Goal: Task Accomplishment & Management: Complete application form

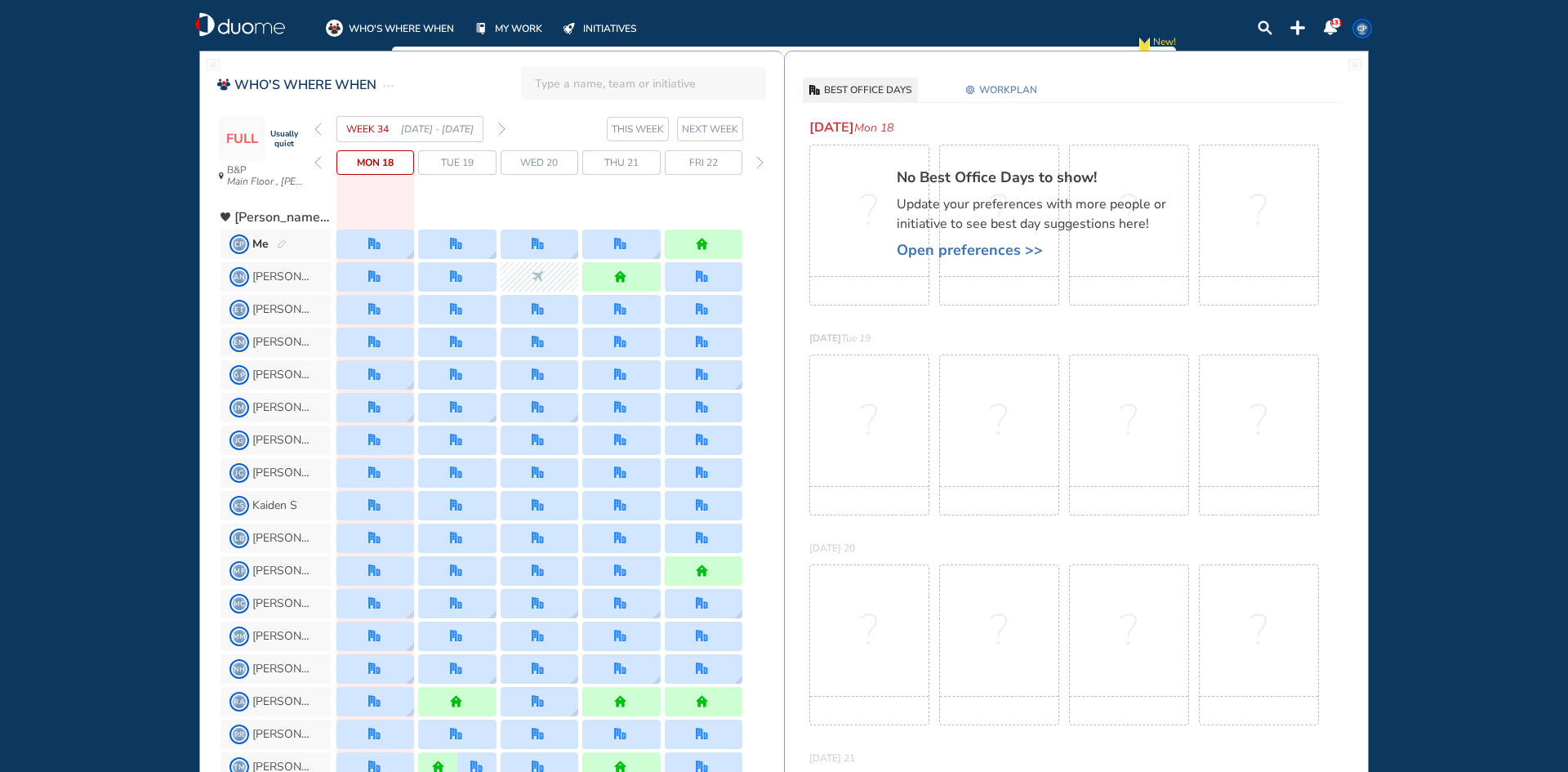
click at [999, 88] on span "WORKPLAN" at bounding box center [1008, 89] width 58 height 16
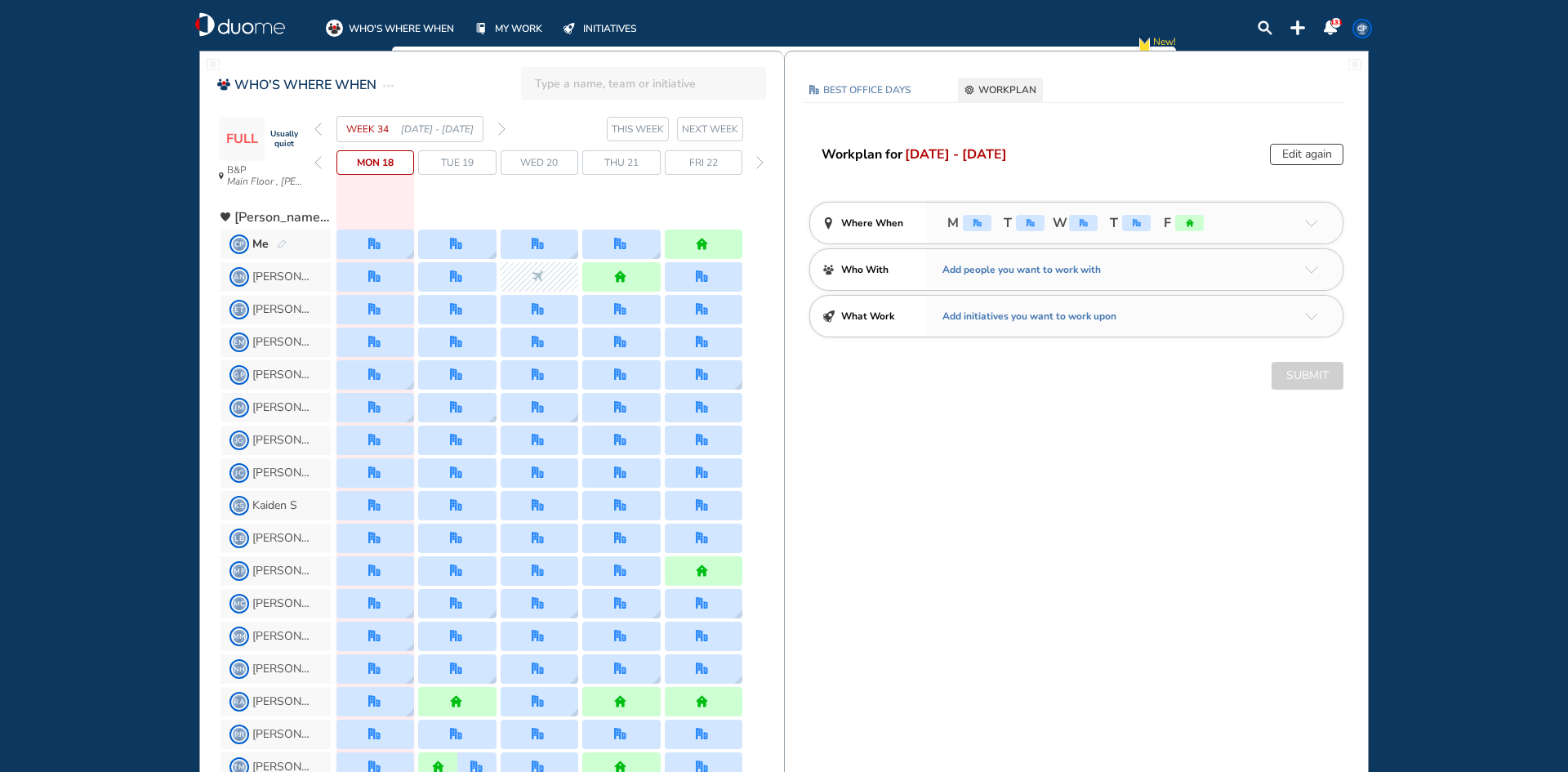
click at [981, 228] on div "office" at bounding box center [976, 223] width 29 height 16
click at [980, 228] on div "office" at bounding box center [976, 223] width 29 height 16
click at [1322, 154] on button "Edit again" at bounding box center [1307, 154] width 73 height 21
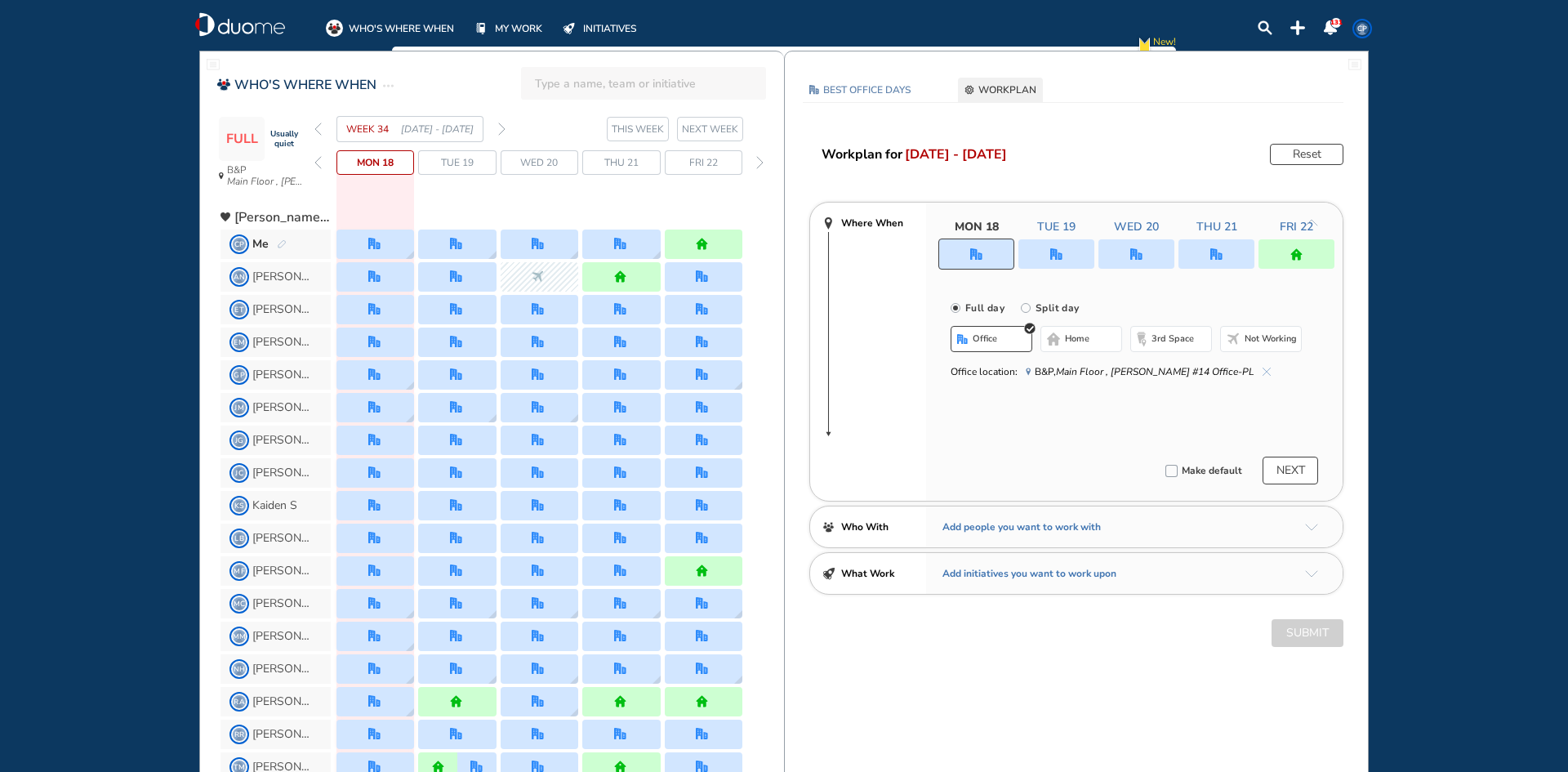
click at [1018, 309] on div "Full day Split day" at bounding box center [1142, 306] width 383 height 21
click at [1022, 308] on input "Split day" at bounding box center [1037, 317] width 33 height 33
radio input "true"
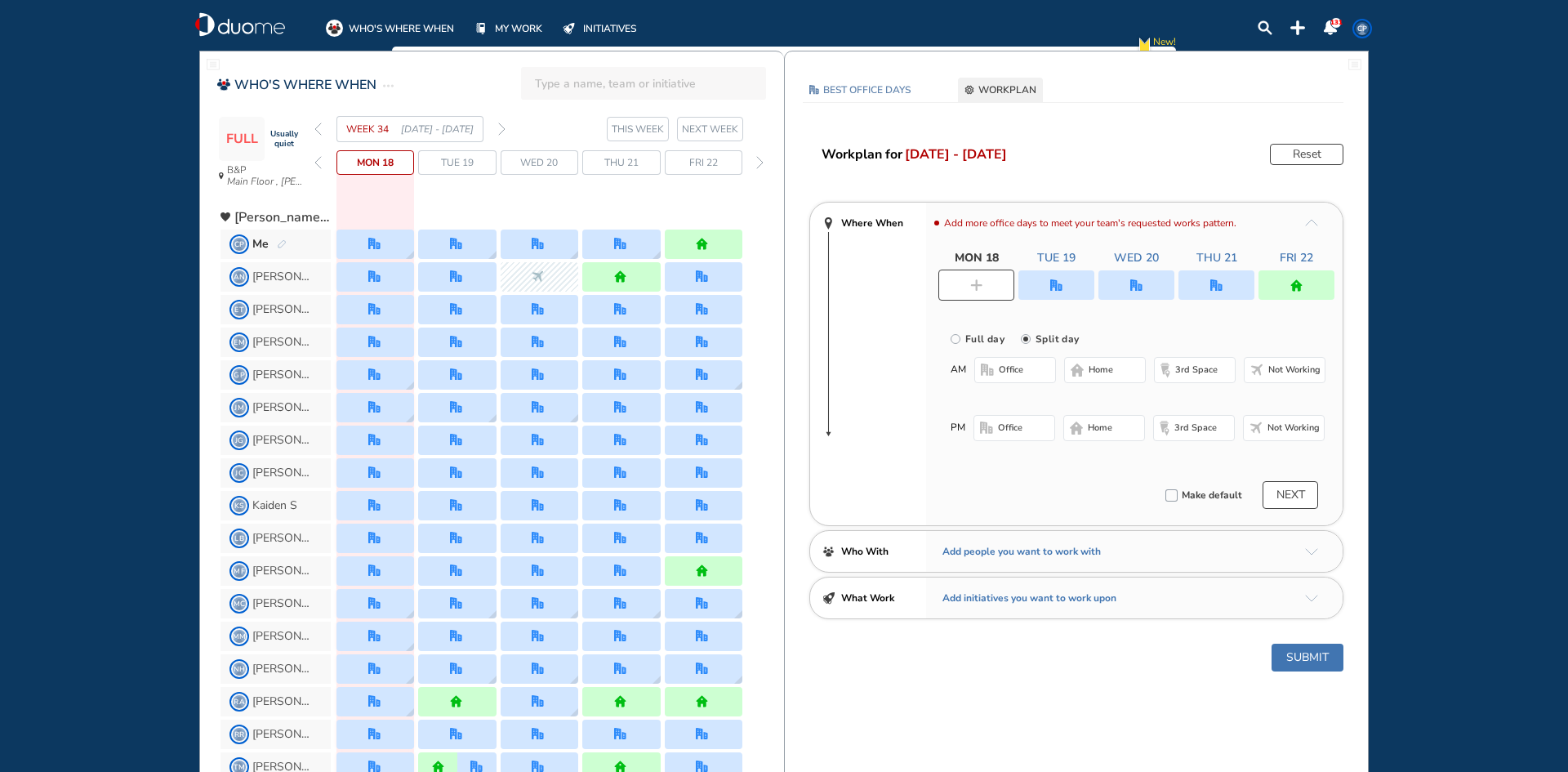
click at [1010, 379] on button "office" at bounding box center [1015, 370] width 81 height 26
click at [1114, 439] on button "home" at bounding box center [1104, 432] width 81 height 26
click at [1069, 288] on div at bounding box center [1056, 285] width 75 height 30
radio input "true"
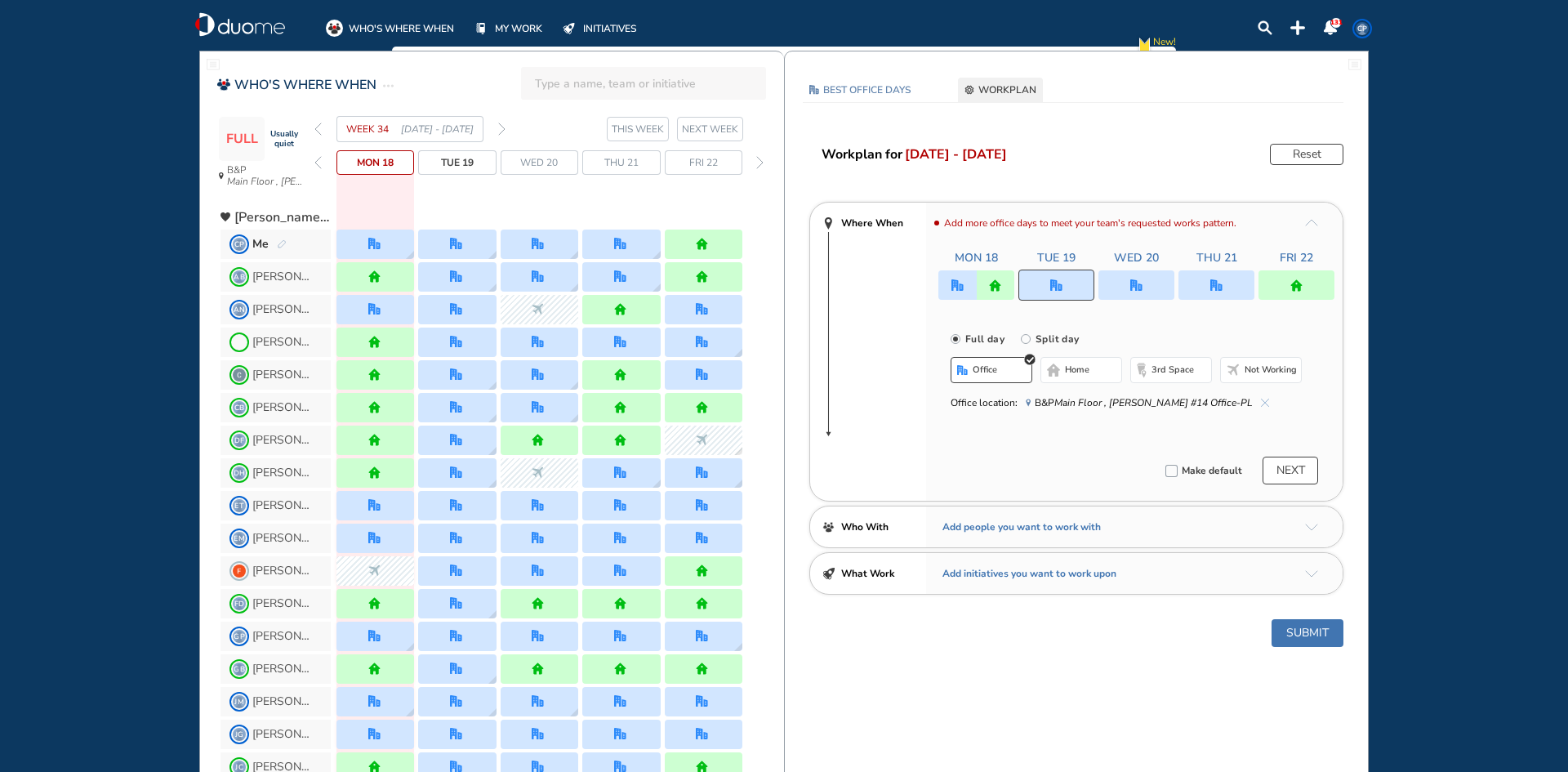
click at [1259, 379] on button "Not working" at bounding box center [1260, 370] width 81 height 26
click at [1144, 281] on div at bounding box center [1136, 285] width 75 height 30
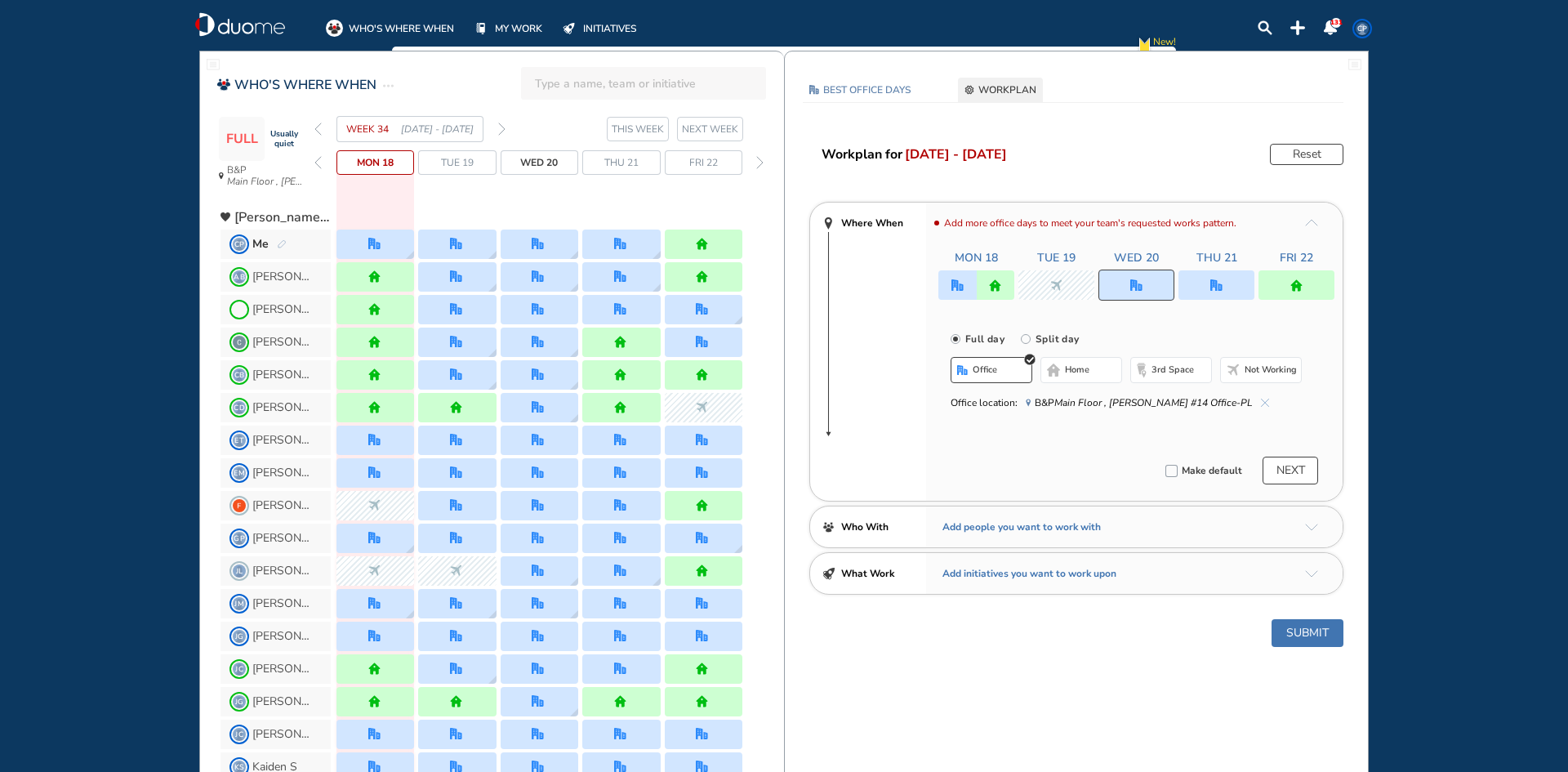
drag, startPoint x: 1259, startPoint y: 370, endPoint x: 1274, endPoint y: 369, distance: 15.0
click at [1260, 370] on span "Not working" at bounding box center [1270, 370] width 53 height 13
click at [1297, 281] on img "home" at bounding box center [1296, 285] width 12 height 12
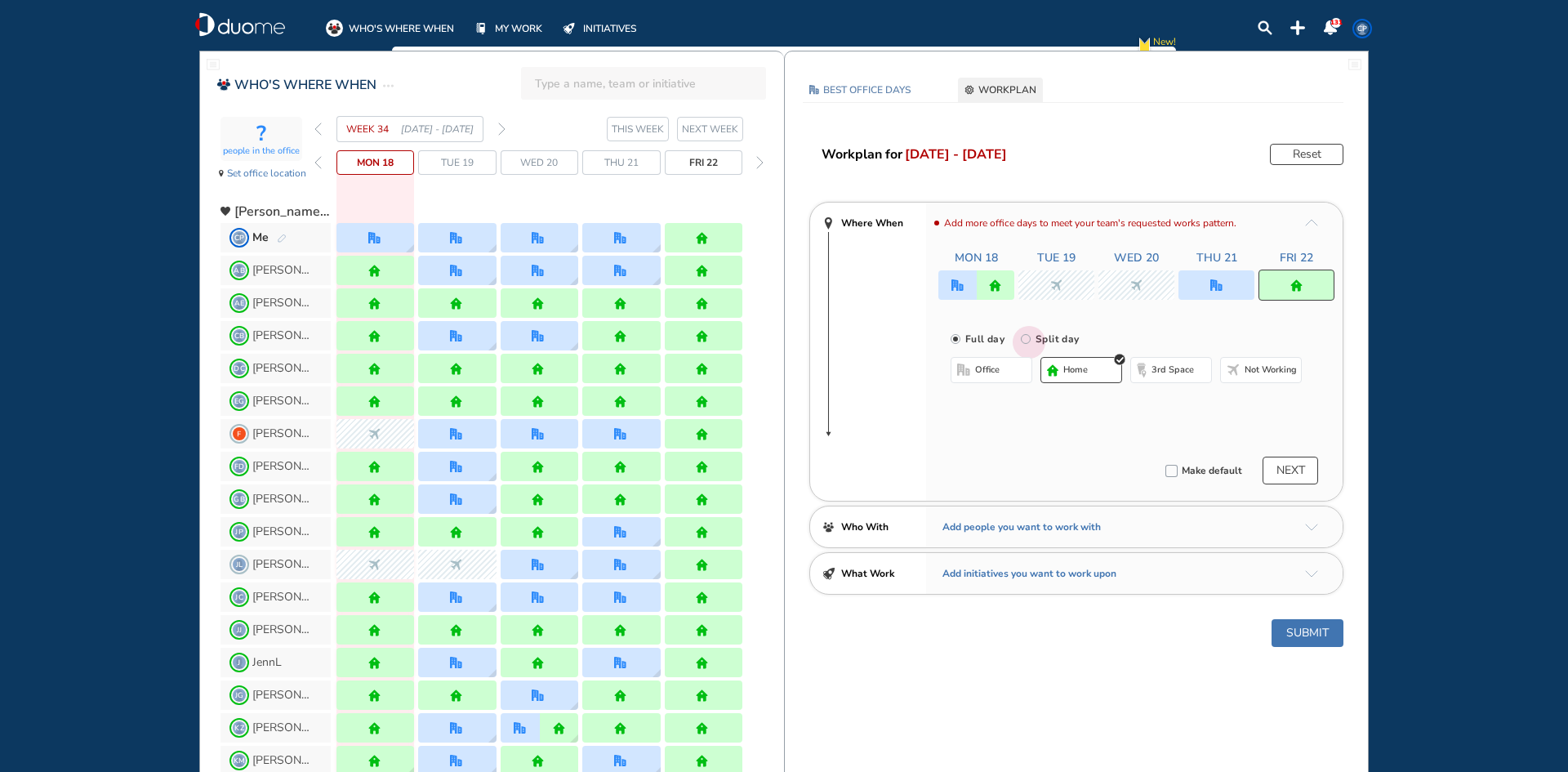
click at [1025, 338] on input "Split day" at bounding box center [1037, 349] width 33 height 33
radio input "true"
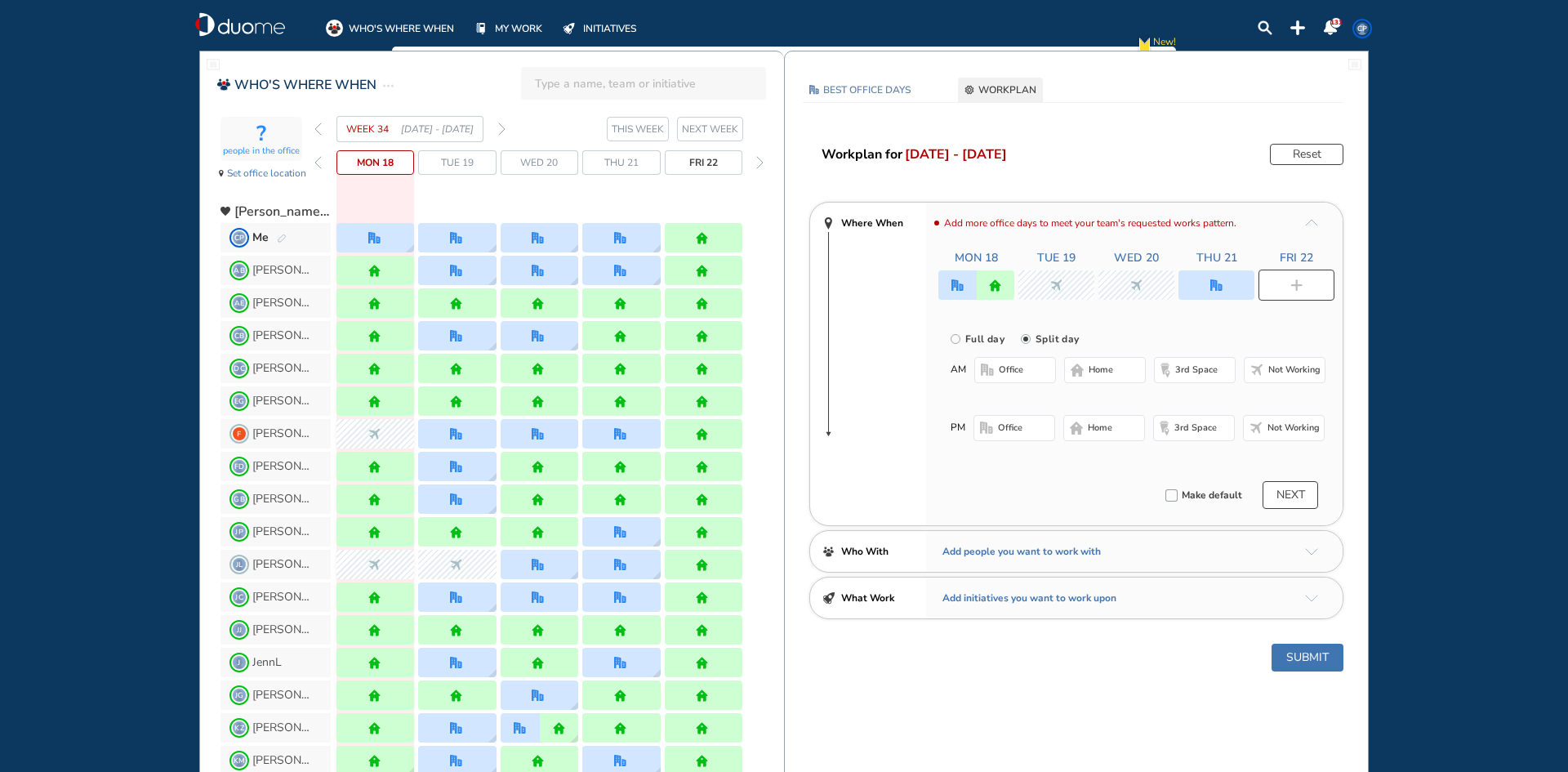
click at [1002, 375] on span "office" at bounding box center [1011, 370] width 25 height 13
click at [1096, 435] on span "home" at bounding box center [1099, 431] width 25 height 13
click at [1279, 502] on button "NEXT" at bounding box center [1290, 499] width 56 height 28
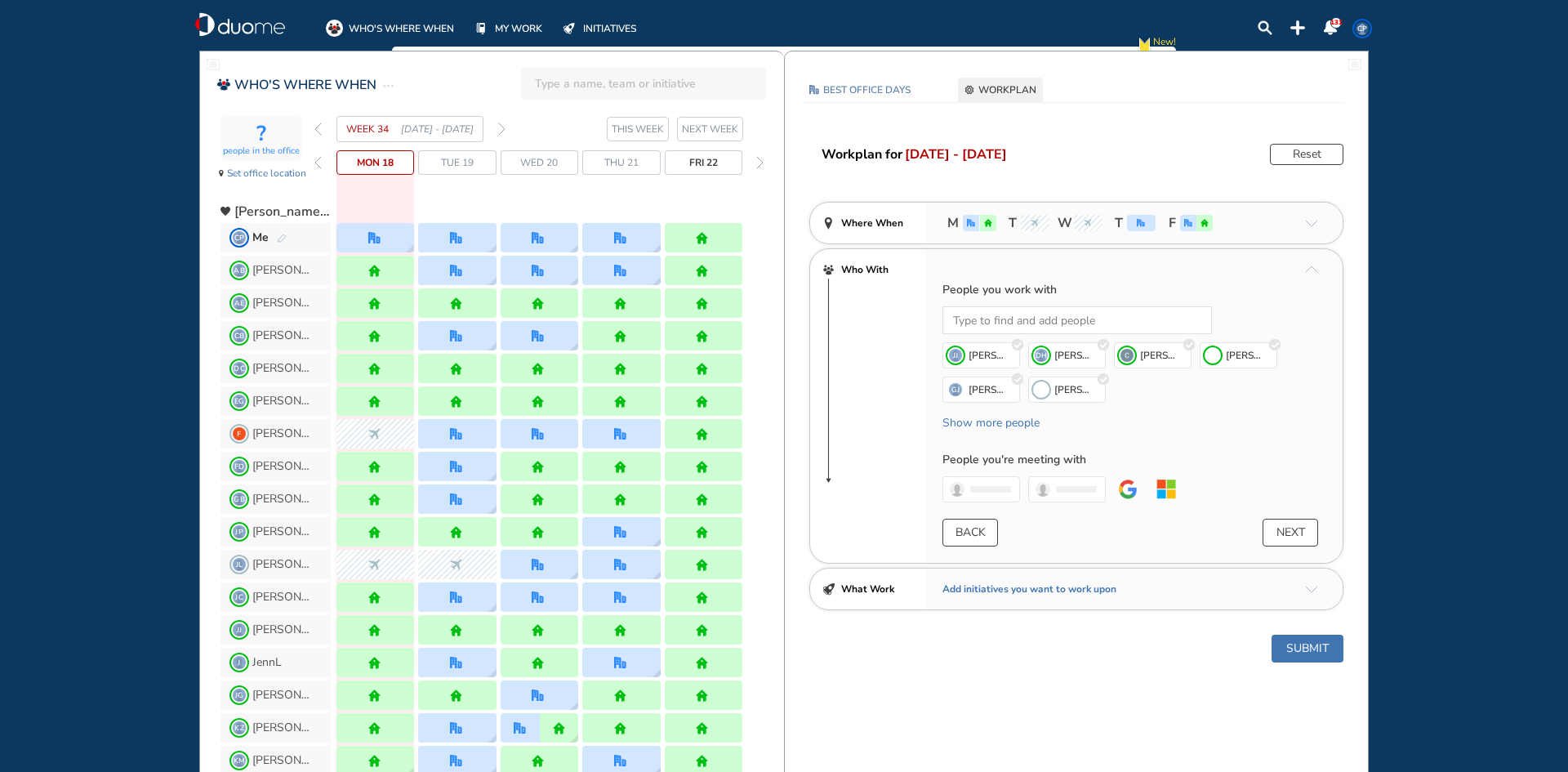
click at [1307, 647] on button "Submit" at bounding box center [1307, 649] width 71 height 28
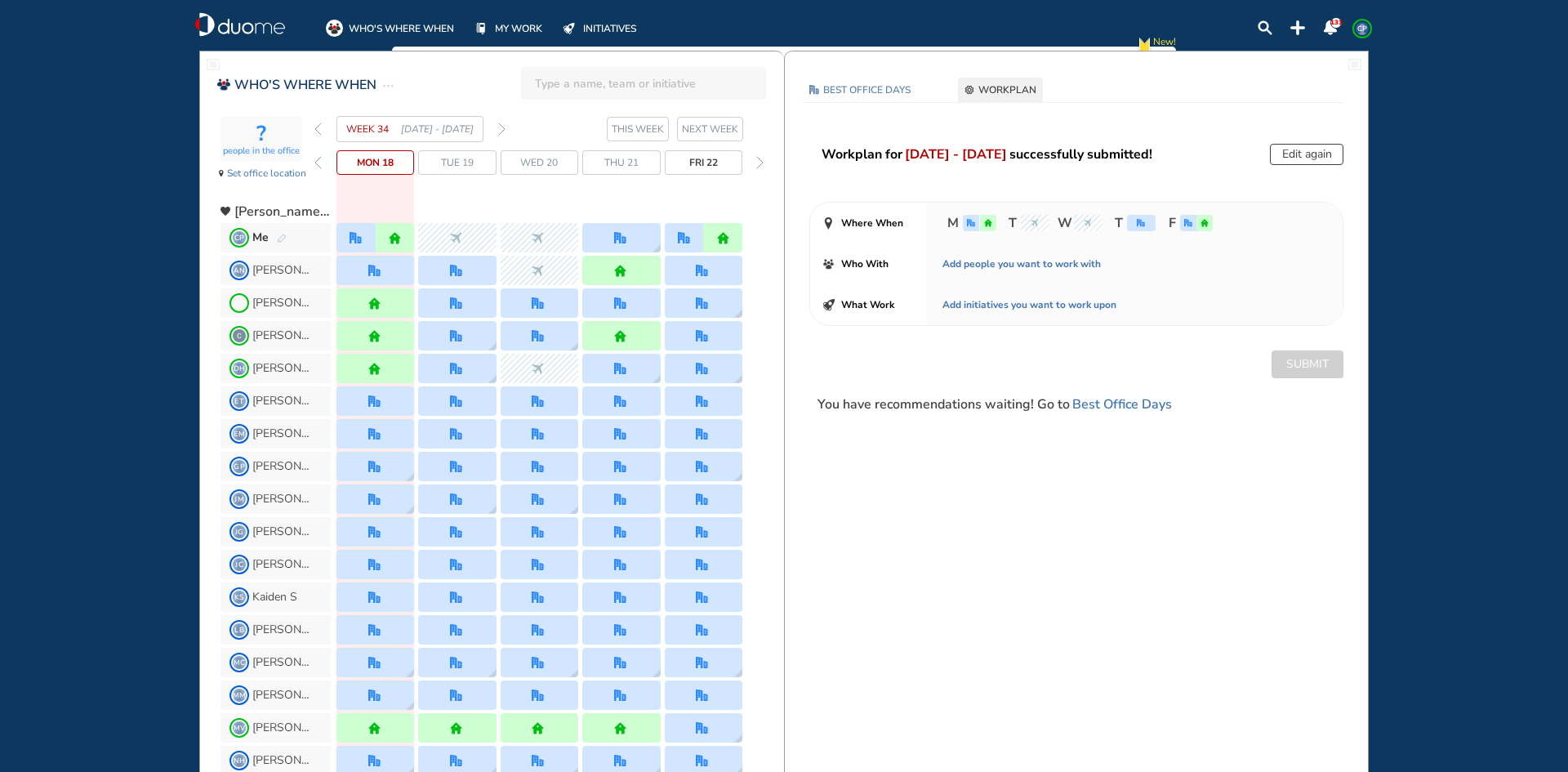
click at [1358, 33] on span "CP" at bounding box center [1361, 28] width 13 height 13
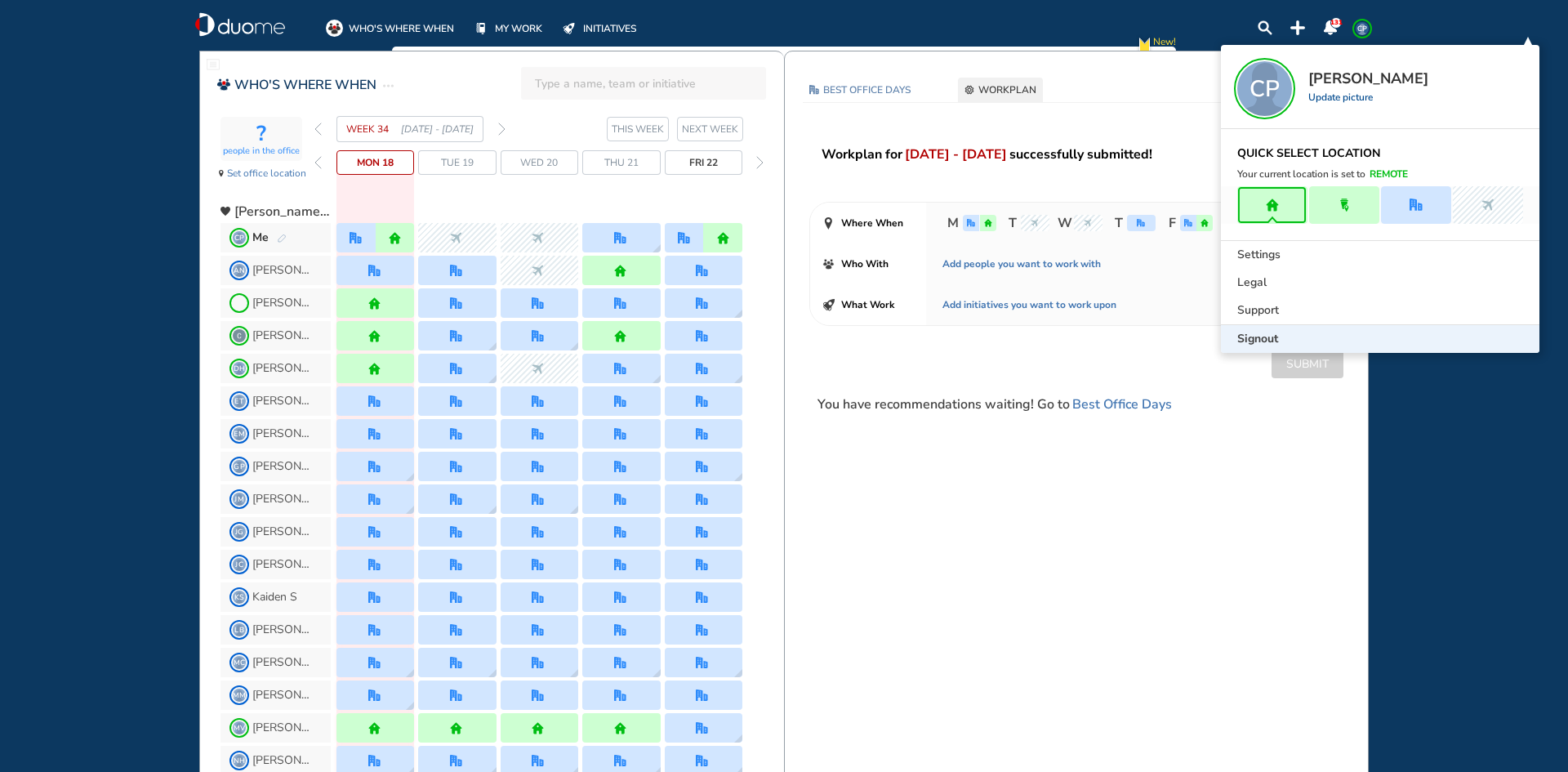
click at [1261, 341] on span "Signout" at bounding box center [1257, 339] width 41 height 16
